Goal: Task Accomplishment & Management: Manage account settings

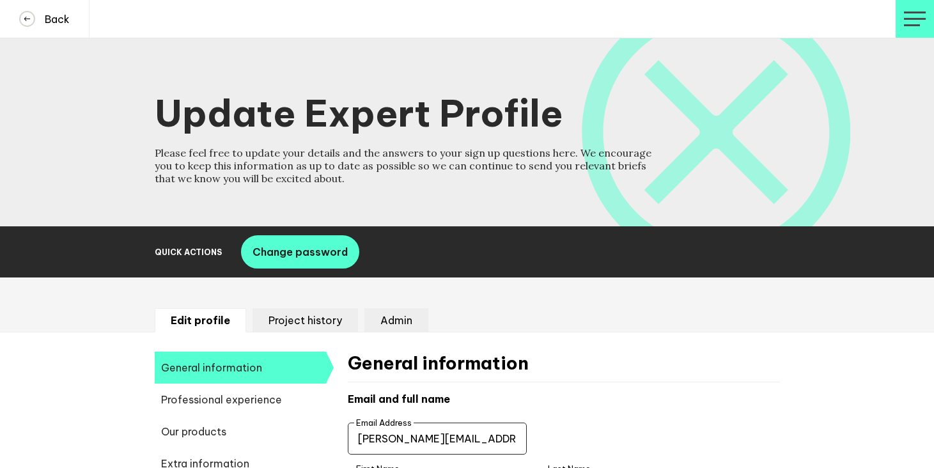
select select "20252"
select select "19085"
select select "14724"
select select "17642"
select select "14666"
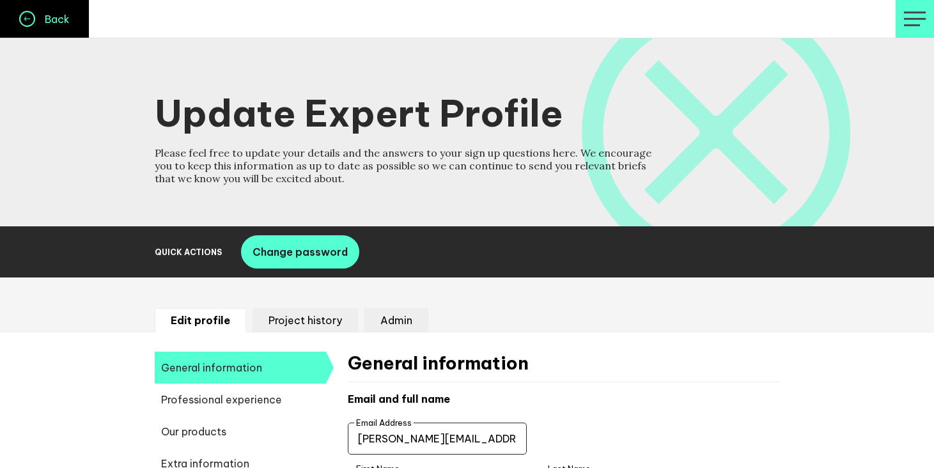
click at [23, 17] on icon at bounding box center [26, 18] width 13 height 13
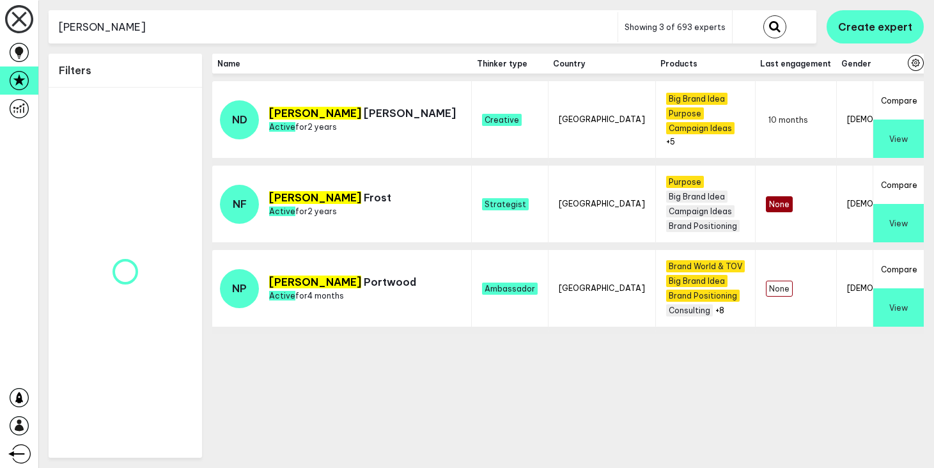
click at [263, 30] on input "[PERSON_NAME]" at bounding box center [333, 27] width 569 height 31
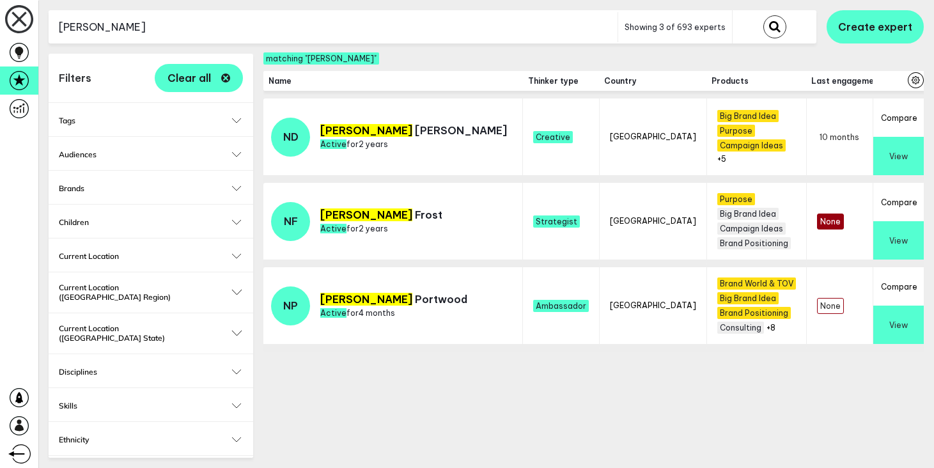
click at [263, 30] on input "[PERSON_NAME]" at bounding box center [333, 27] width 569 height 31
type input "mareka"
click at [763, 15] on button "submit" at bounding box center [774, 26] width 23 height 23
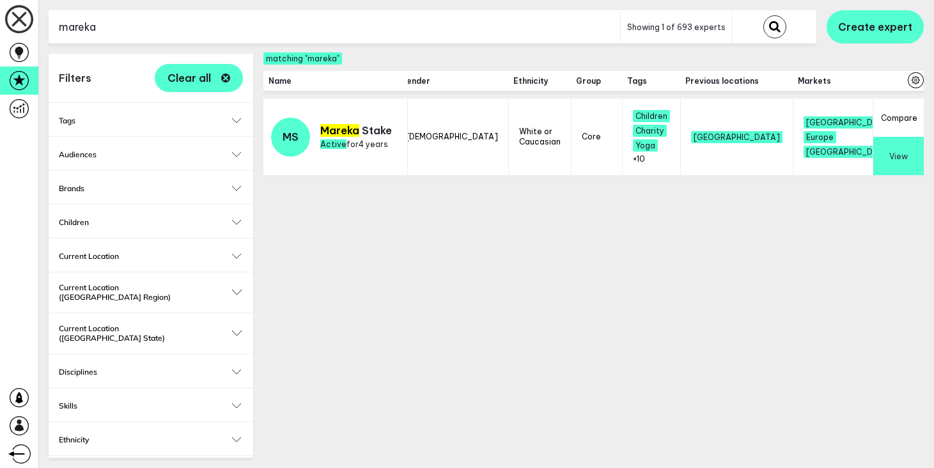
scroll to position [0, 347]
click at [630, 157] on span "+10" at bounding box center [636, 159] width 12 height 10
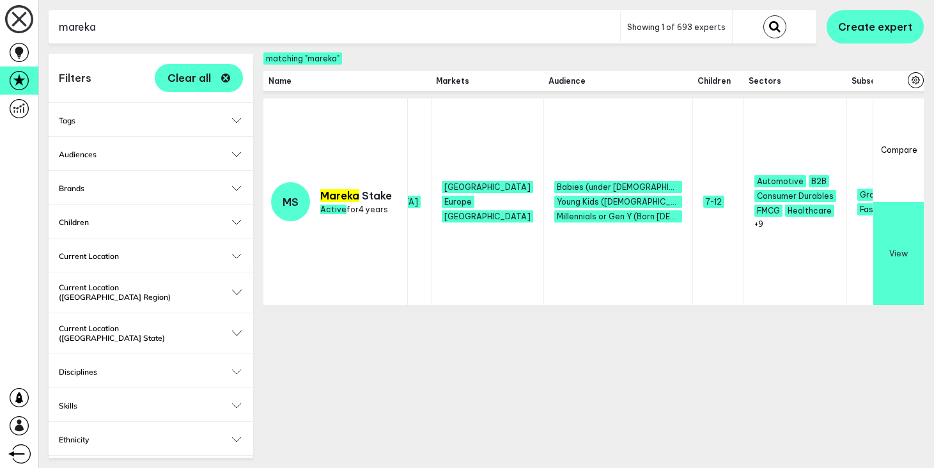
scroll to position [0, 818]
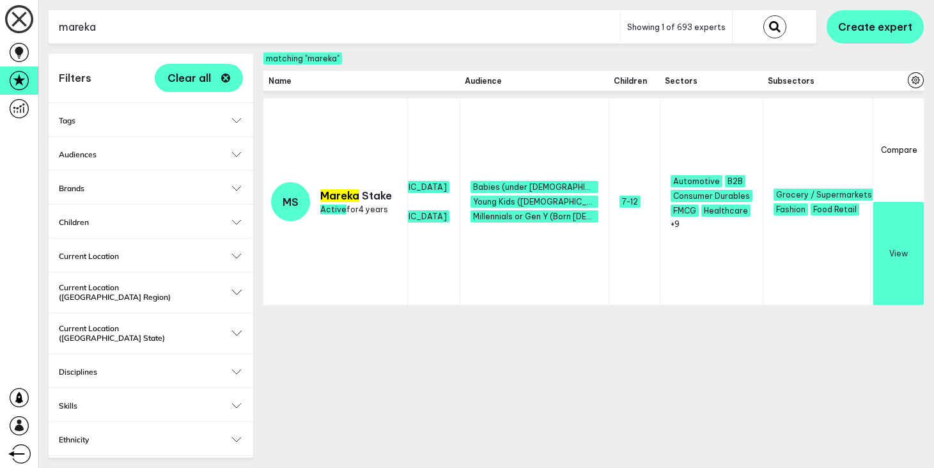
click at [921, 226] on span "+6" at bounding box center [925, 224] width 9 height 10
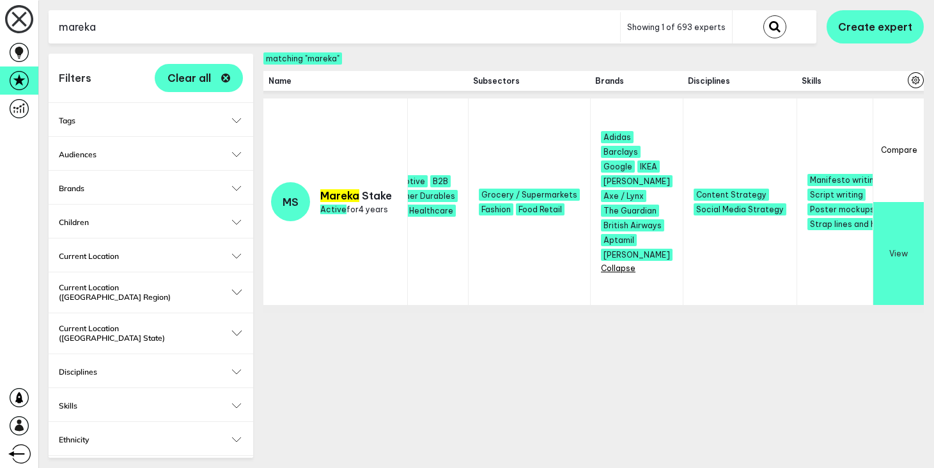
scroll to position [0, 1304]
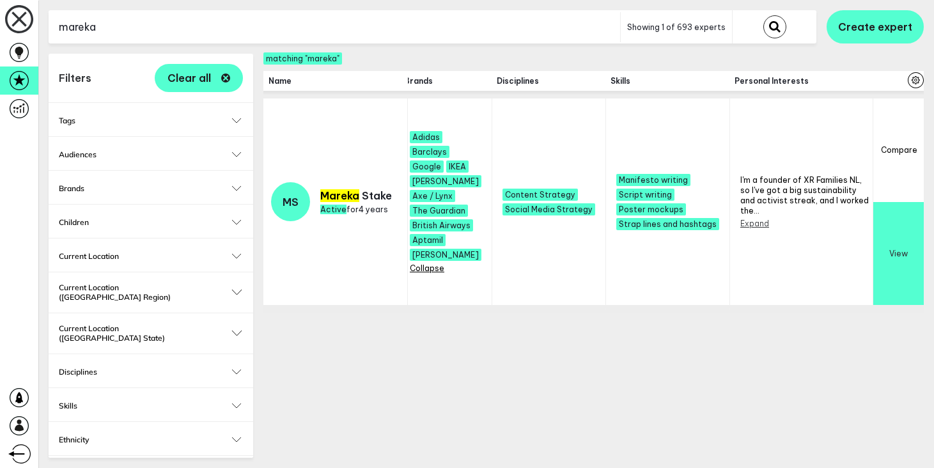
click at [894, 217] on button "Expand" at bounding box center [908, 219] width 29 height 10
click at [740, 219] on button "Expand" at bounding box center [754, 224] width 29 height 10
